Goal: Information Seeking & Learning: Learn about a topic

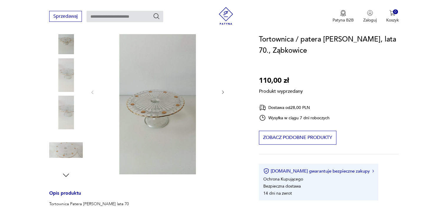
click at [221, 92] on div "Produkt wyprzedany Opis produktu Tortownica Patera Olivia lata 70 Bardzo ładny …" at bounding box center [147, 174] width 196 height 330
click at [94, 93] on div "Produkt wyprzedany Opis produktu Tortownica Patera Olivia lata 70 Bardzo ładny …" at bounding box center [147, 174] width 196 height 330
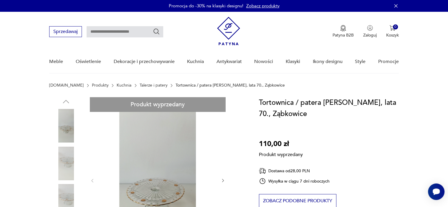
click at [140, 84] on link "Talerze i patery" at bounding box center [154, 85] width 28 height 5
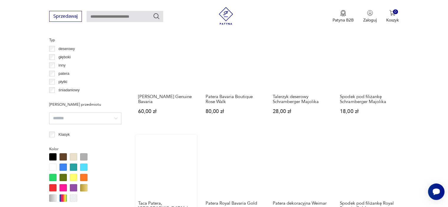
scroll to position [303, 0]
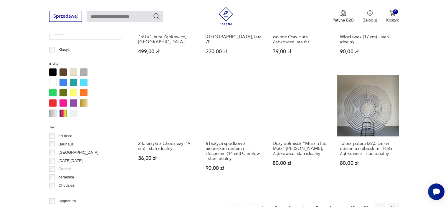
scroll to position [589, 0]
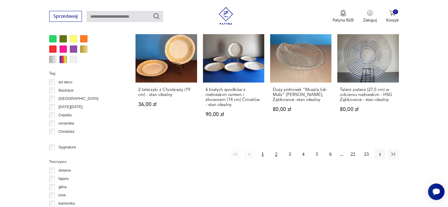
click at [278, 149] on button "2" at bounding box center [276, 154] width 11 height 11
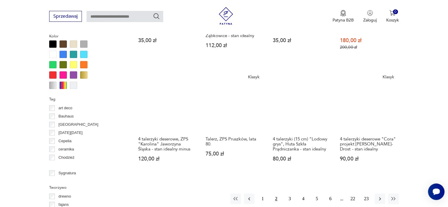
scroll to position [568, 0]
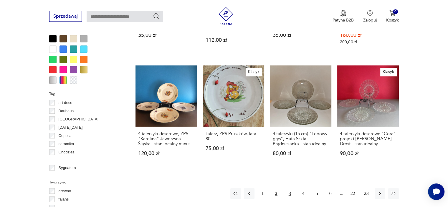
click at [290, 188] on button "3" at bounding box center [289, 193] width 11 height 11
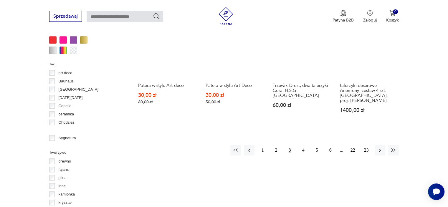
scroll to position [686, 0]
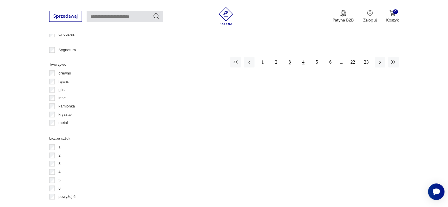
click at [302, 62] on button "4" at bounding box center [303, 62] width 11 height 11
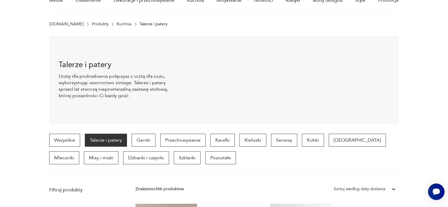
scroll to position [147, 0]
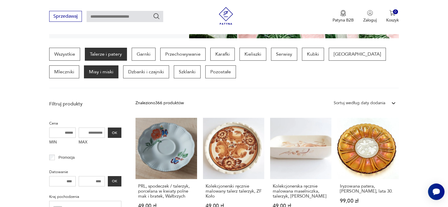
click at [84, 75] on p "Misy i miski" at bounding box center [101, 71] width 34 height 13
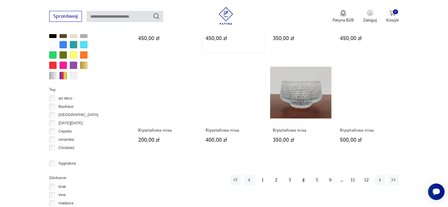
scroll to position [509, 0]
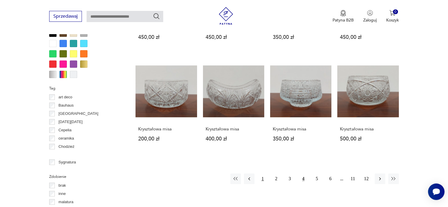
click at [262, 180] on button "1" at bounding box center [262, 178] width 11 height 11
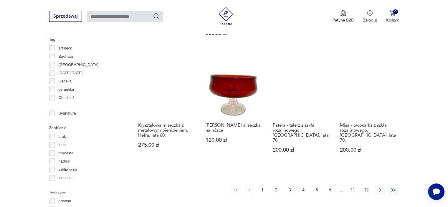
scroll to position [568, 0]
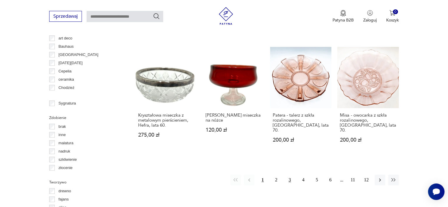
click at [287, 175] on button "3" at bounding box center [289, 180] width 11 height 11
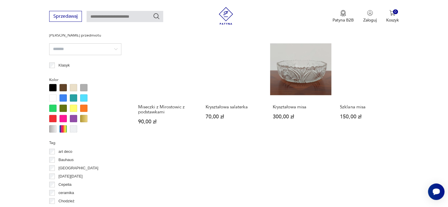
scroll to position [509, 0]
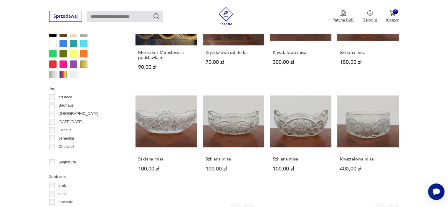
click at [274, 203] on button "2" at bounding box center [276, 208] width 11 height 11
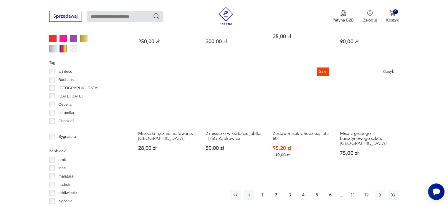
scroll to position [539, 0]
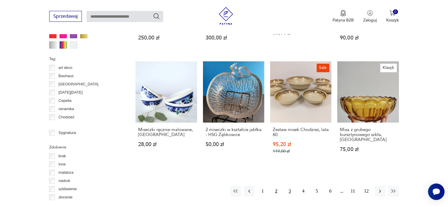
click at [290, 186] on button "3" at bounding box center [289, 191] width 11 height 11
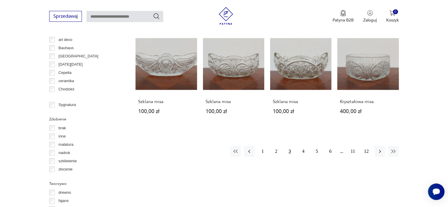
scroll to position [568, 0]
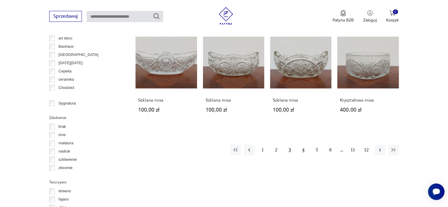
click at [301, 145] on button "4" at bounding box center [303, 150] width 11 height 11
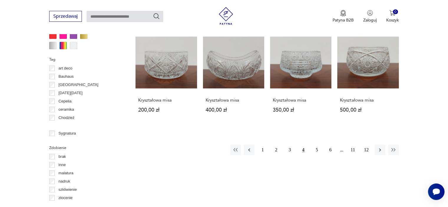
scroll to position [598, 0]
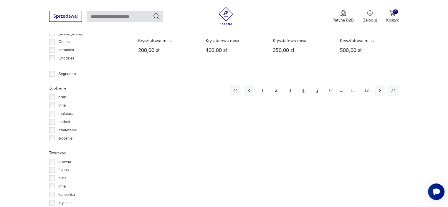
click at [313, 90] on button "5" at bounding box center [317, 90] width 11 height 11
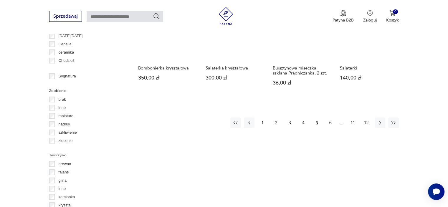
scroll to position [598, 0]
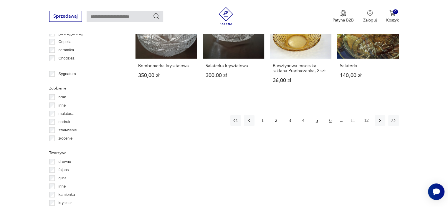
click at [330, 115] on button "6" at bounding box center [330, 120] width 11 height 11
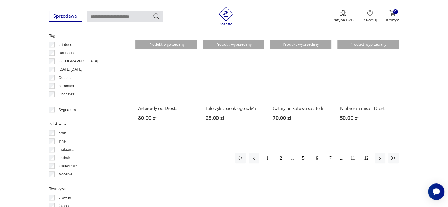
scroll to position [568, 0]
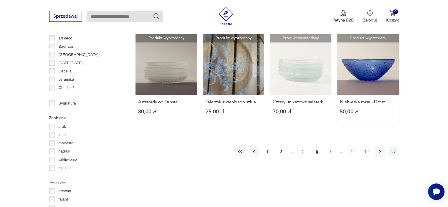
click at [368, 73] on link "Produkt wyprzedany Niebieska misa - Drost 50,00 zł" at bounding box center [367, 80] width 61 height 92
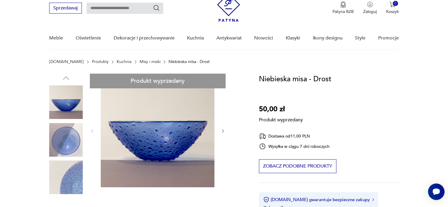
scroll to position [59, 0]
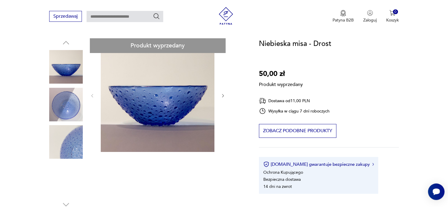
click at [222, 97] on div "Produkt wyprzedany Opis produktu Miska projektu Jana Sylwestra Drosta. Rozwiń w…" at bounding box center [147, 207] width 196 height 339
click at [224, 95] on div "Produkt wyprzedany Opis produktu Miska projektu Jana Sylwestra Drosta. Rozwiń w…" at bounding box center [147, 207] width 196 height 339
click at [67, 104] on div "Produkt wyprzedany Opis produktu Miska projektu Jana Sylwestra Drosta. Rozwiń w…" at bounding box center [147, 207] width 196 height 339
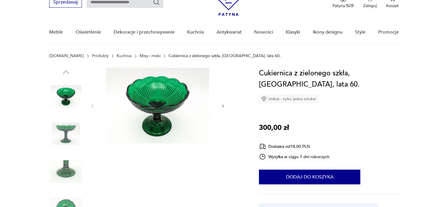
click at [60, 134] on img at bounding box center [66, 134] width 34 height 34
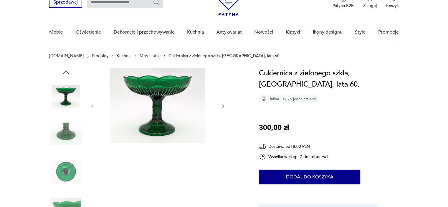
click at [70, 147] on img at bounding box center [66, 134] width 34 height 34
